Goal: Information Seeking & Learning: Compare options

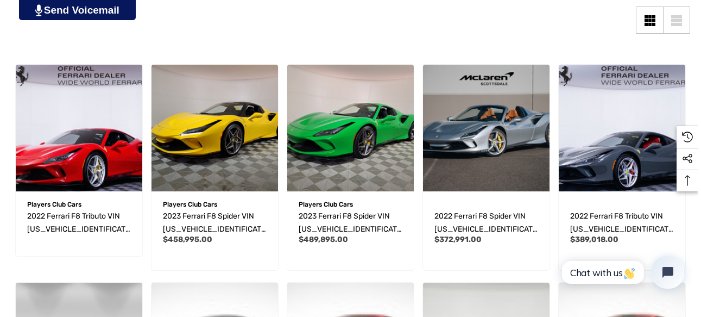
scroll to position [288, 0]
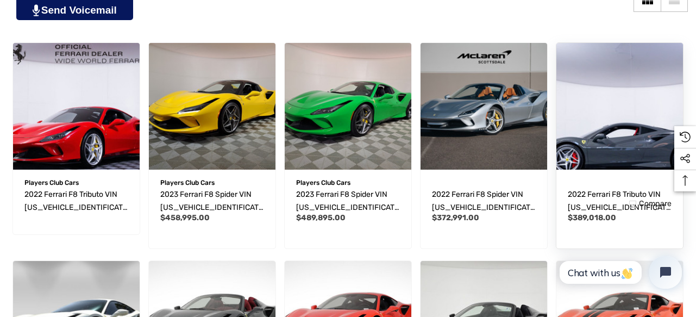
click at [584, 161] on span "Quick view" at bounding box center [600, 165] width 34 height 8
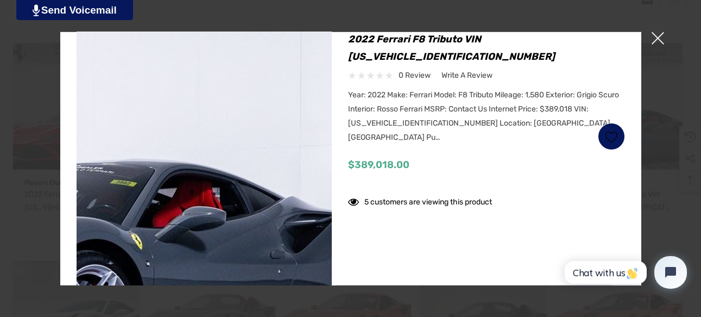
scroll to position [78, 0]
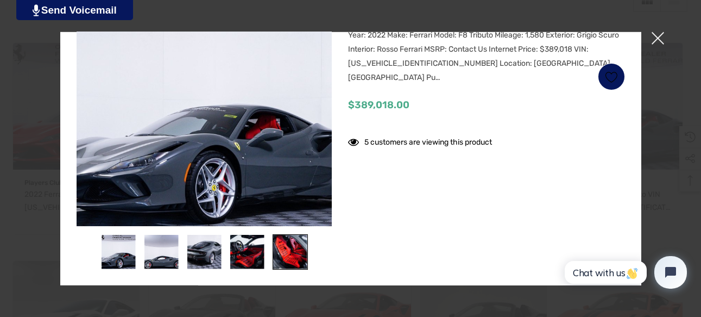
click at [284, 246] on img at bounding box center [290, 251] width 34 height 34
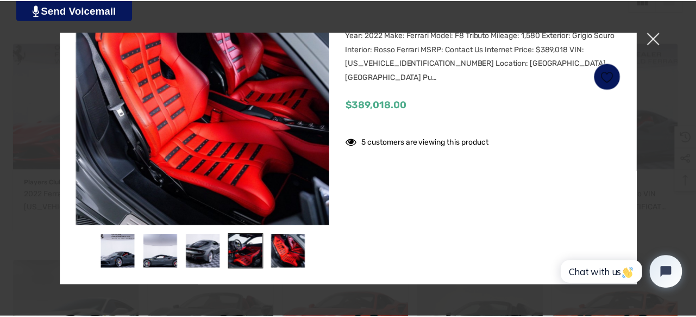
scroll to position [8, 0]
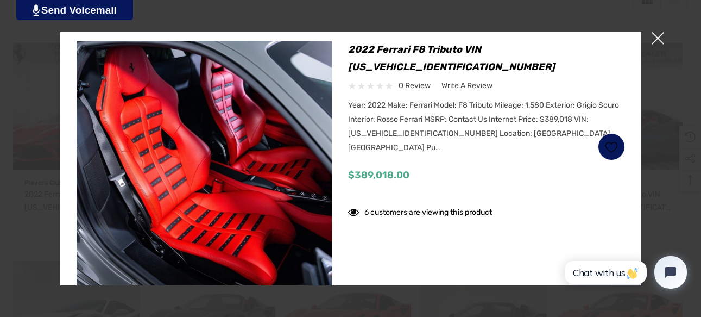
click at [658, 43] on span "×" at bounding box center [658, 38] width 12 height 12
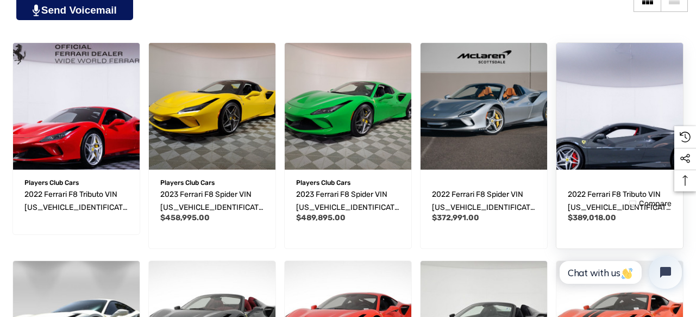
scroll to position [5, 0]
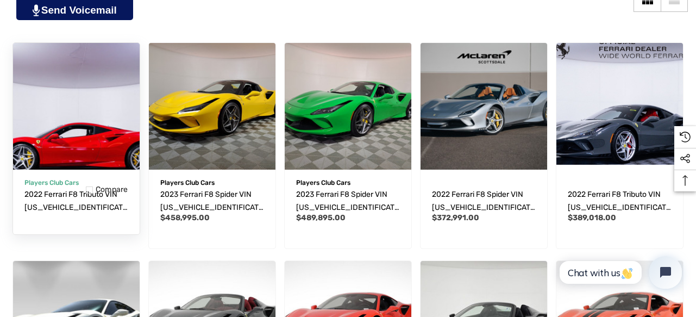
click at [111, 130] on img "2022 Ferrari F8 Tributo VIN ZFF92LLA3N0282389,\a" at bounding box center [77, 106] width 140 height 140
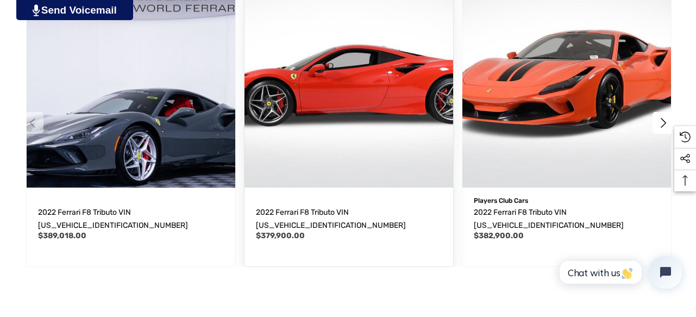
scroll to position [1603, 0]
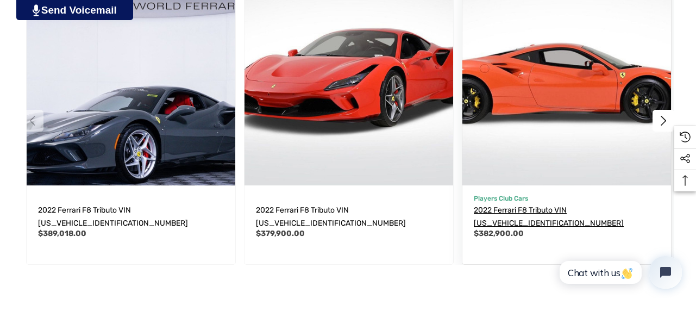
click at [499, 211] on span "2022 Ferrari F8 Tributo VIN [US_VEHICLE_IDENTIFICATION_NUMBER]" at bounding box center [549, 216] width 150 height 22
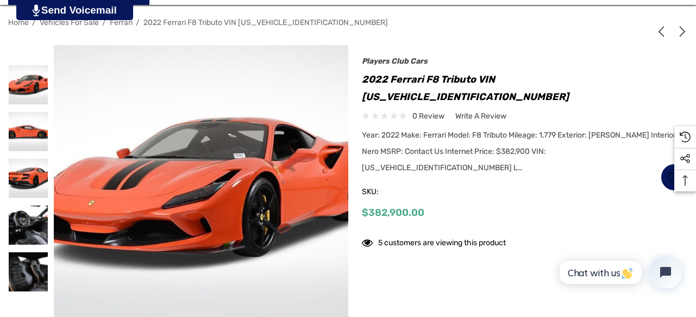
scroll to position [183, 0]
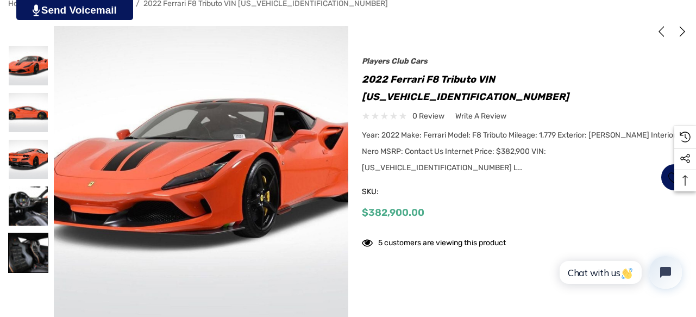
click at [38, 260] on img at bounding box center [28, 252] width 39 height 39
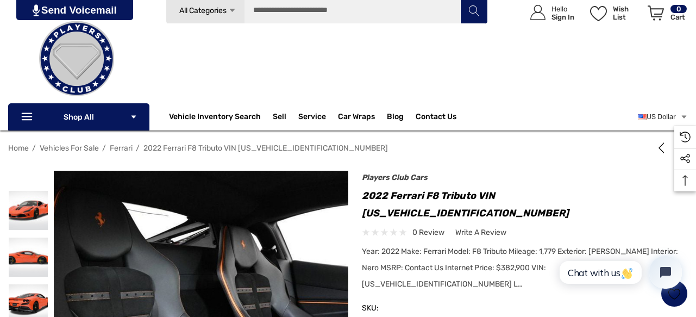
scroll to position [41, 0]
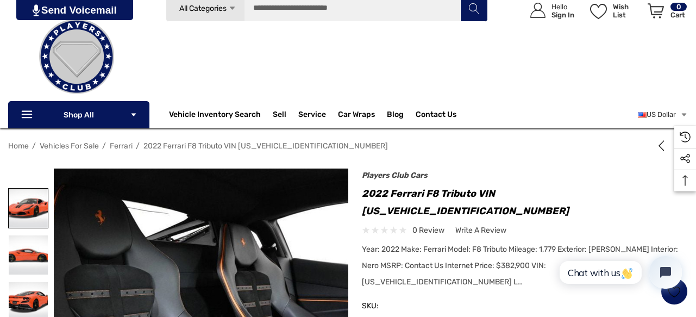
click at [42, 217] on img at bounding box center [28, 208] width 39 height 39
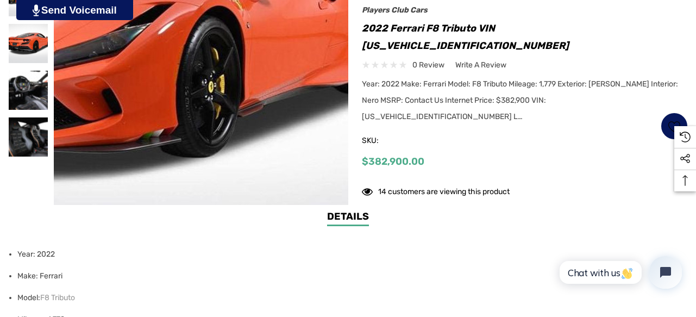
scroll to position [304, 0]
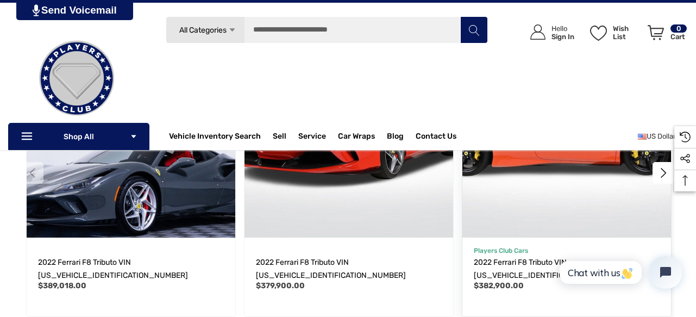
scroll to position [1535, 0]
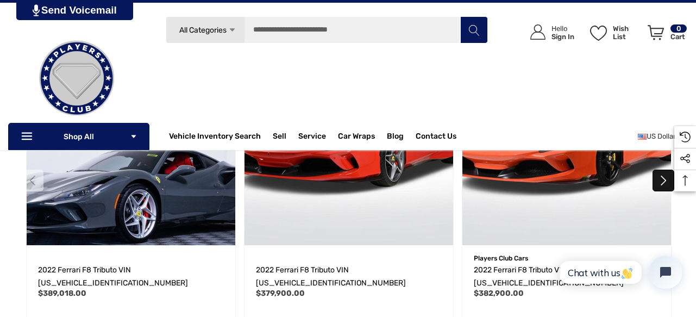
click at [665, 175] on button "Next" at bounding box center [663, 180] width 22 height 22
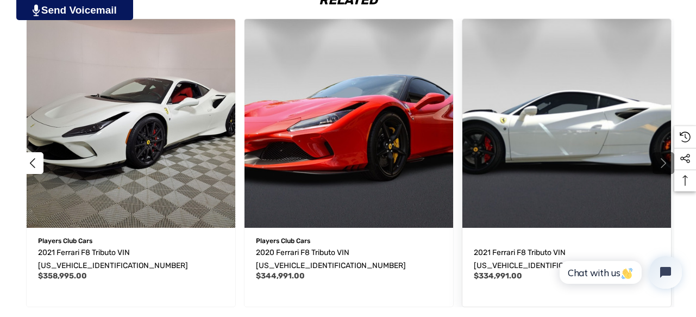
scroll to position [1561, 0]
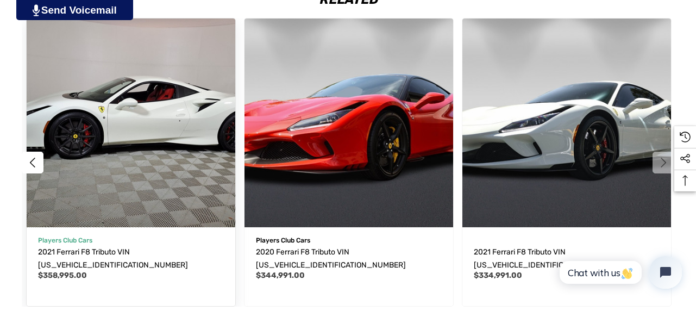
click at [168, 137] on img "2021 Ferrari F8 Tributo VIN ZFF92LLA7M0267599,$358,995.00\a" at bounding box center [130, 122] width 229 height 229
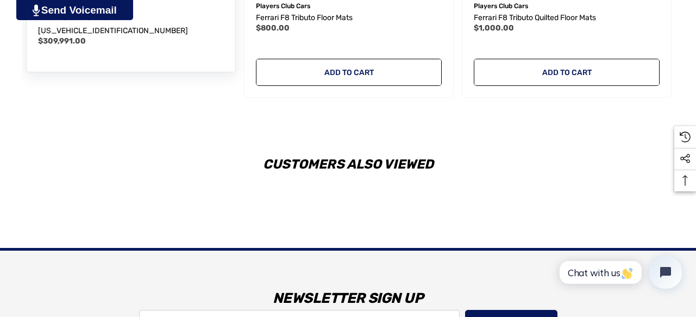
scroll to position [1907, 0]
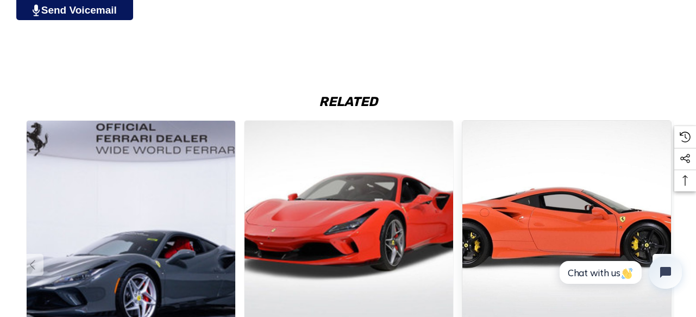
scroll to position [1465, 0]
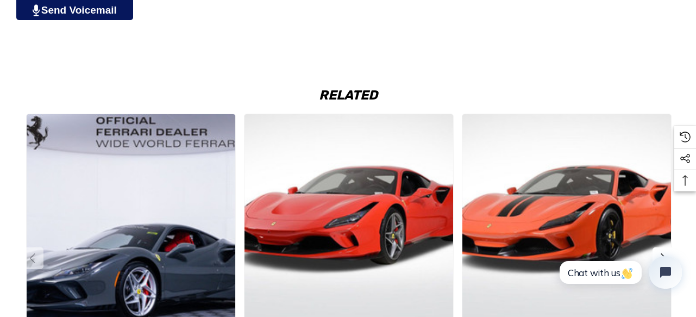
click at [667, 250] on html "Chat with us" at bounding box center [619, 272] width 143 height 51
click at [658, 253] on html "Chat with us" at bounding box center [619, 272] width 143 height 51
click at [663, 252] on html "Chat with us" at bounding box center [619, 272] width 143 height 51
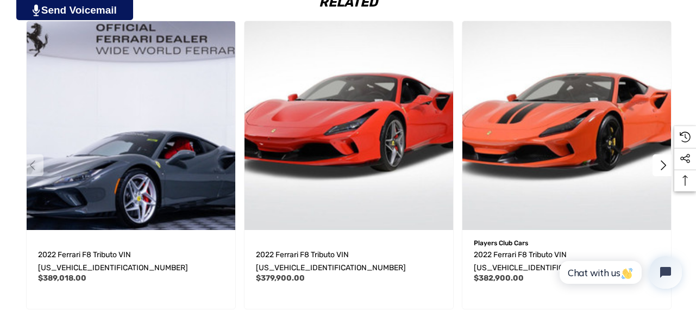
scroll to position [1598, 0]
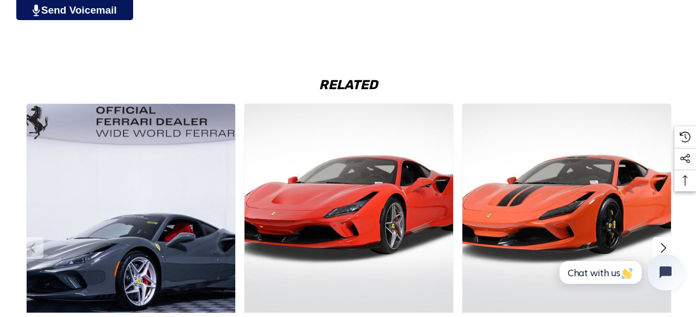
scroll to position [1476, 0]
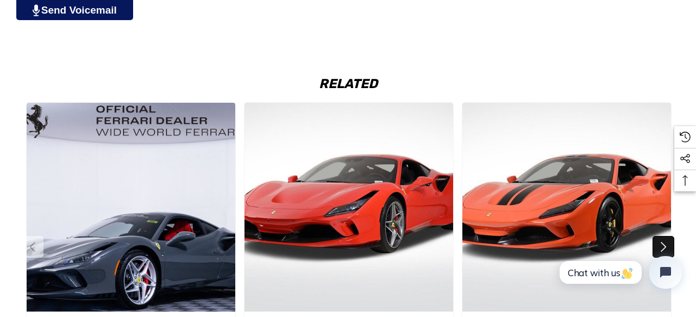
click at [661, 241] on button "Next" at bounding box center [663, 247] width 22 height 22
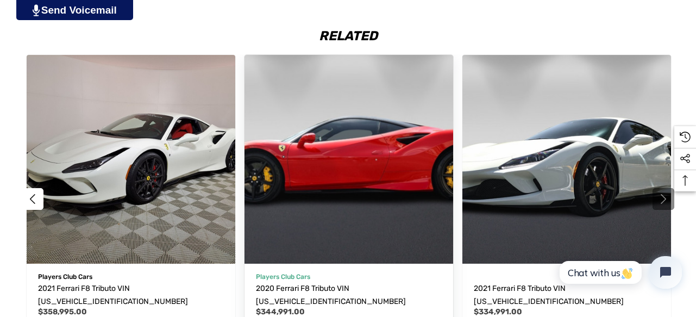
scroll to position [1575, 0]
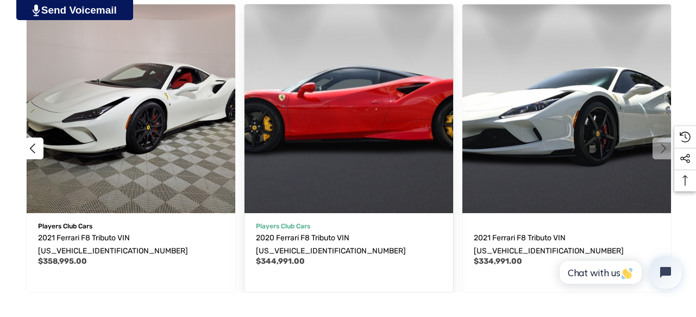
click at [384, 181] on img "2020 Ferrari F8 Tributo VIN ZFF92LLA0L0255020,$344,991.00\a" at bounding box center [348, 108] width 229 height 229
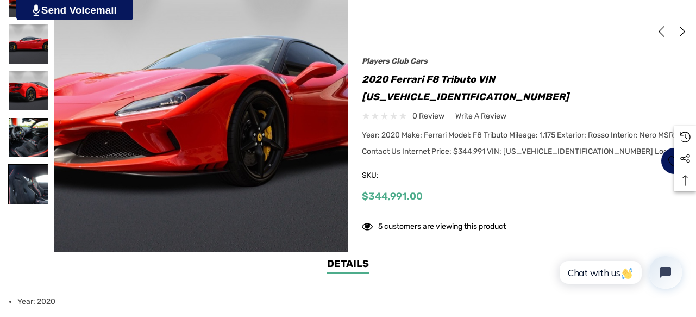
scroll to position [253, 0]
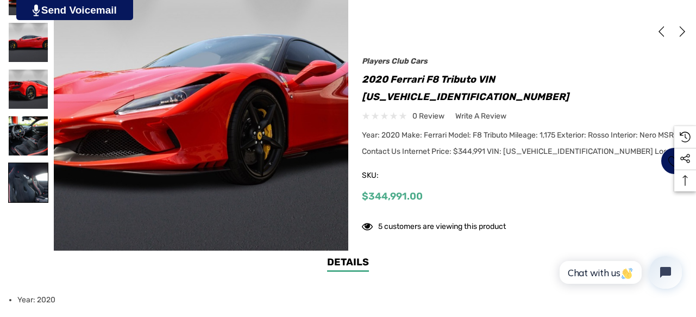
click at [38, 191] on img at bounding box center [28, 182] width 39 height 39
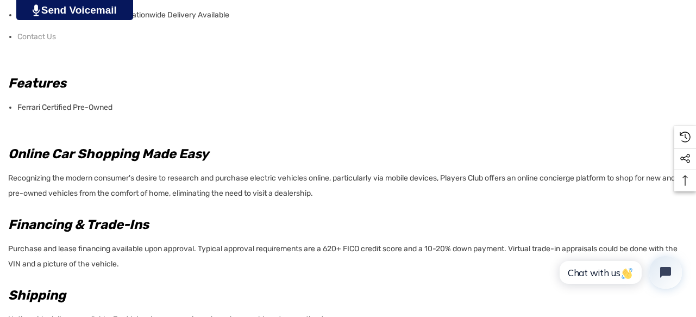
scroll to position [992, 0]
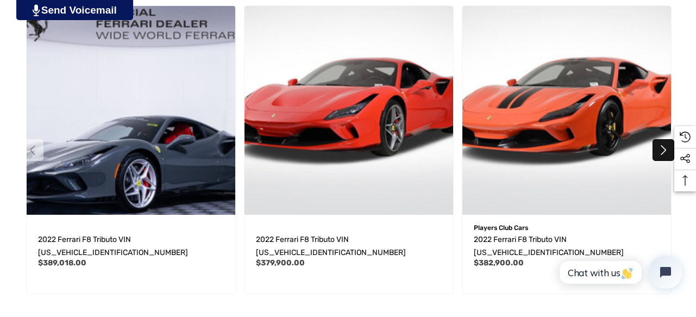
scroll to position [1566, 0]
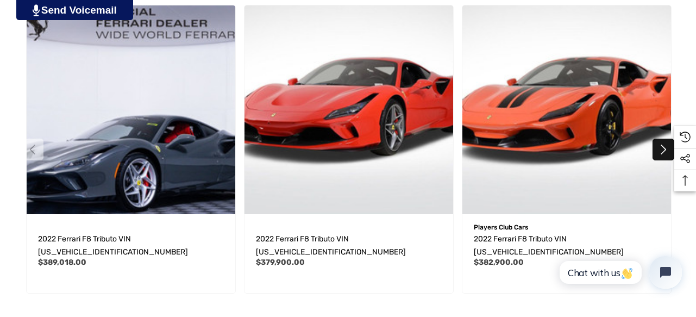
click at [656, 148] on button "Next" at bounding box center [663, 150] width 22 height 22
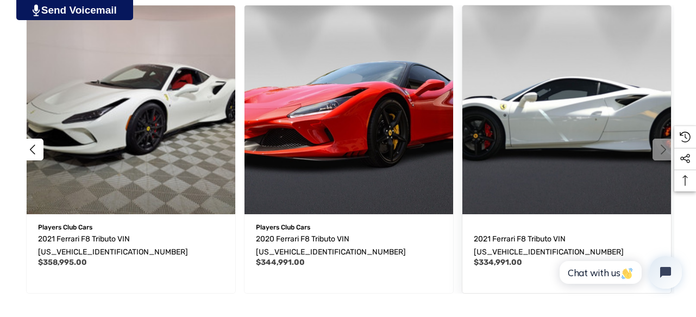
click at [620, 169] on img "2021 Ferrari F8 Tributo VIN ZFF92LLA6M0268629,$334,991.00\a" at bounding box center [565, 109] width 229 height 229
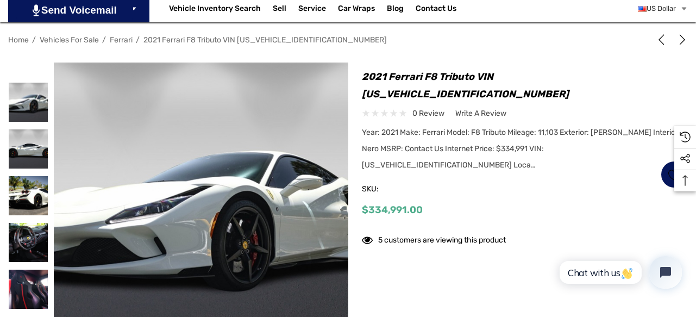
scroll to position [193, 0]
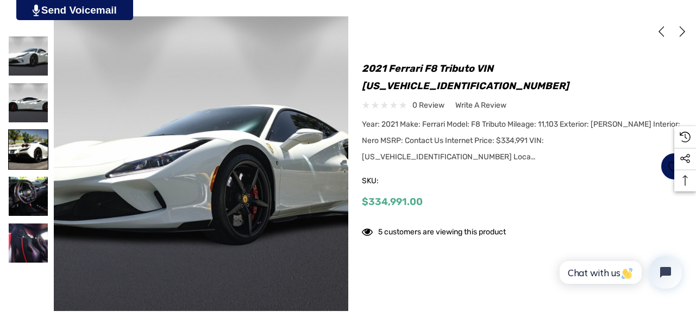
click at [17, 161] on img at bounding box center [28, 149] width 39 height 39
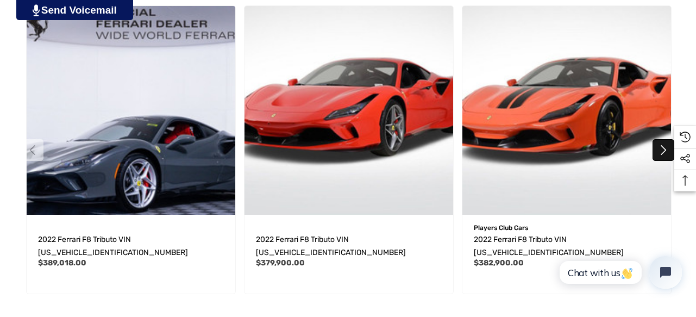
click at [663, 143] on button "Next" at bounding box center [663, 150] width 22 height 22
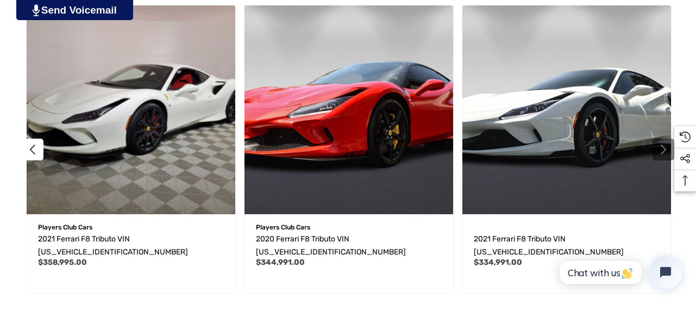
click at [662, 142] on button "Next" at bounding box center [663, 150] width 22 height 22
click at [664, 142] on button "Next" at bounding box center [663, 150] width 22 height 22
click at [664, 143] on button "Next" at bounding box center [663, 150] width 22 height 22
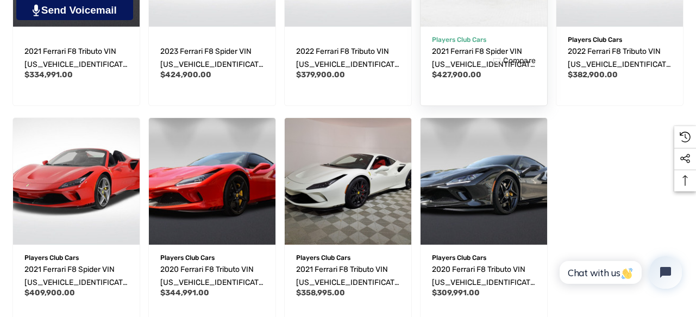
scroll to position [677, 0]
